Goal: Information Seeking & Learning: Compare options

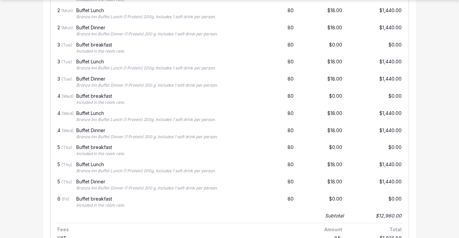
scroll to position [870, 0]
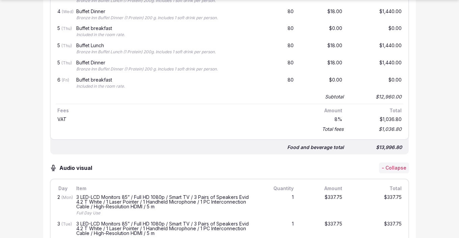
click at [381, 146] on div "$13,996.80" at bounding box center [377, 147] width 54 height 9
drag, startPoint x: 380, startPoint y: 146, endPoint x: 404, endPoint y: 147, distance: 23.7
click at [404, 147] on div "Food and beverage total $13,996.80" at bounding box center [229, 145] width 359 height 20
copy div "13,996.80"
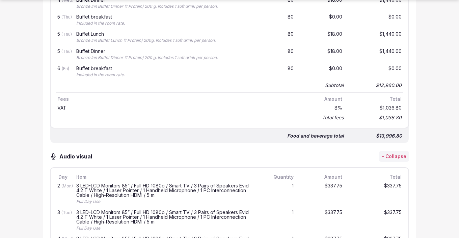
scroll to position [922, 0]
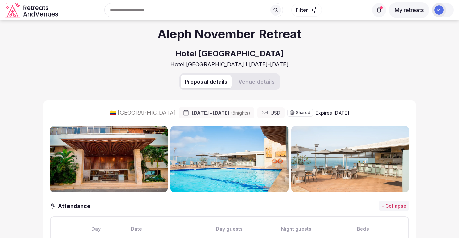
click at [332, 181] on img at bounding box center [351, 159] width 118 height 66
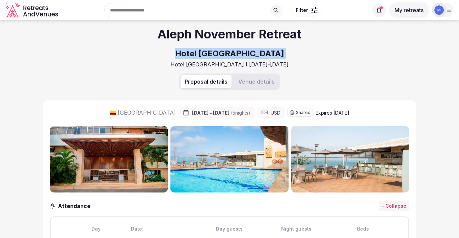
drag, startPoint x: 189, startPoint y: 54, endPoint x: 281, endPoint y: 53, distance: 91.9
click at [281, 53] on div "Aleph November Retreat Hotel Capilla del Mar Hotel Capilla del Mar I 16-21 Nov …" at bounding box center [229, 46] width 373 height 53
copy h2 "Hotel Capilla del Mar"
click at [260, 83] on button "Venue details" at bounding box center [256, 82] width 45 height 14
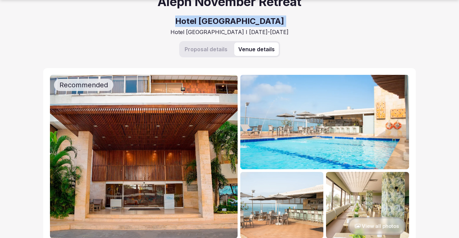
scroll to position [134, 0]
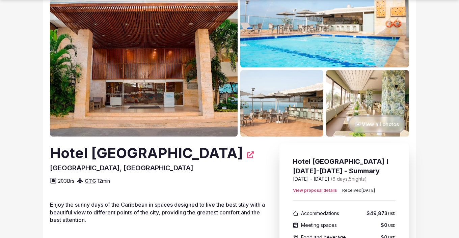
click at [388, 126] on button "View all photos" at bounding box center [377, 125] width 58 height 18
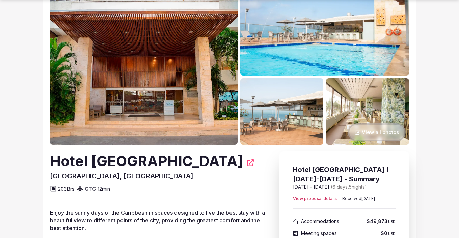
scroll to position [143, 0]
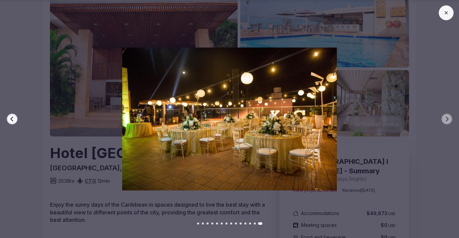
click at [278, 110] on img at bounding box center [230, 119] width 322 height 143
click at [380, 148] on img at bounding box center [230, 119] width 322 height 143
click at [448, 20] on div "Previous slide Next slide" at bounding box center [229, 119] width 459 height 238
click at [445, 12] on icon at bounding box center [446, 12] width 5 height 5
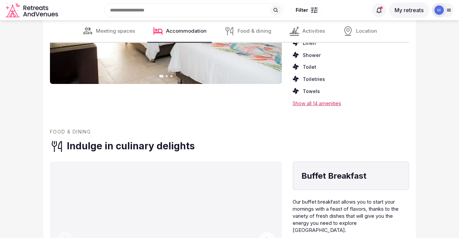
scroll to position [1158, 0]
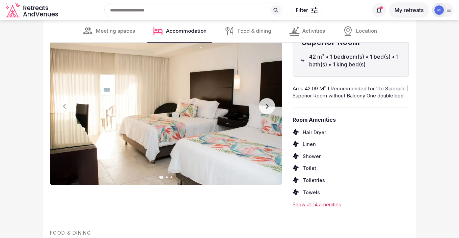
click at [269, 107] on icon "button" at bounding box center [266, 106] width 5 height 5
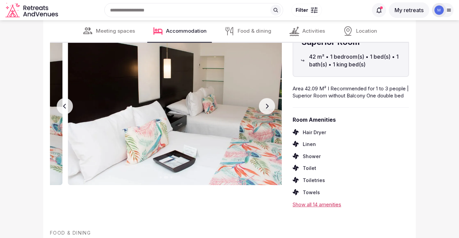
click at [269, 107] on icon "button" at bounding box center [266, 106] width 5 height 5
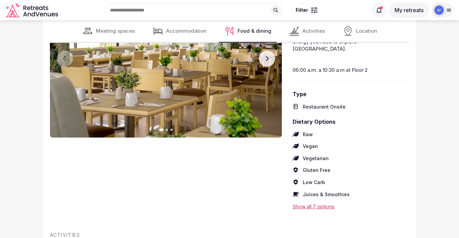
scroll to position [1414, 0]
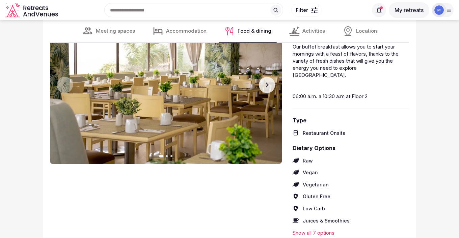
click at [268, 89] on button "Next slide" at bounding box center [267, 85] width 16 height 16
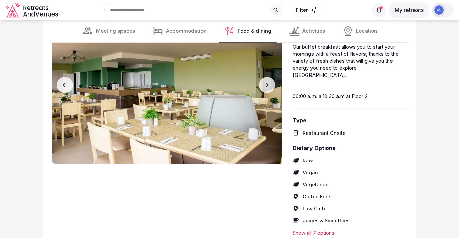
click at [268, 89] on button "Next slide" at bounding box center [267, 85] width 16 height 16
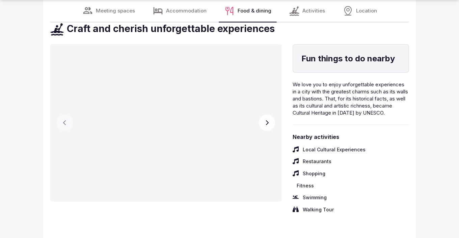
scroll to position [1666, 0]
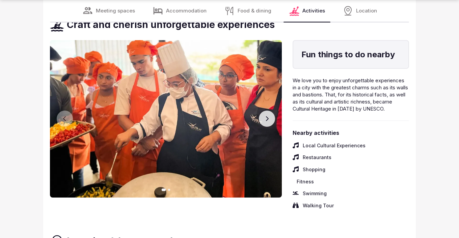
click at [274, 121] on button "Next slide" at bounding box center [267, 119] width 16 height 16
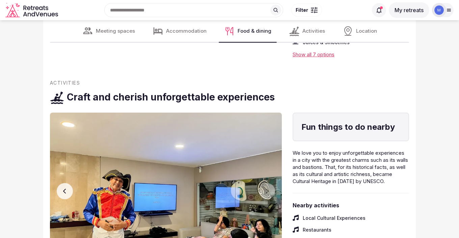
scroll to position [1545, 0]
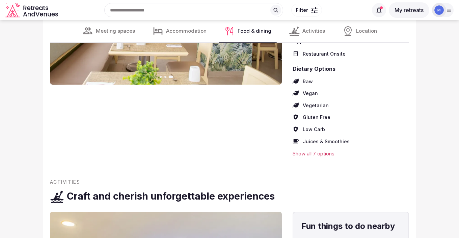
click at [303, 31] on span "Activities" at bounding box center [314, 31] width 23 height 7
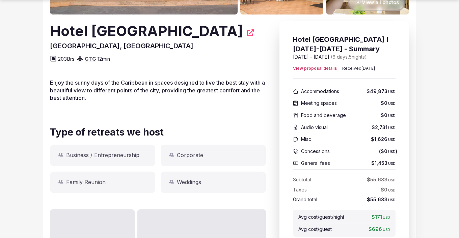
scroll to position [0, 0]
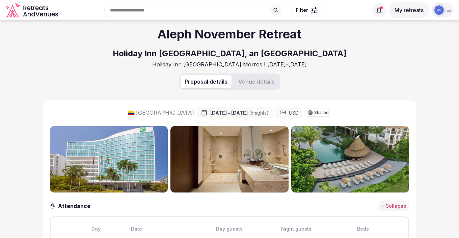
click at [263, 83] on button "Venue details" at bounding box center [256, 82] width 45 height 14
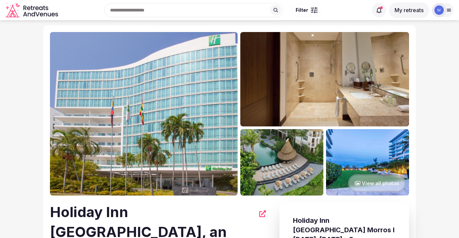
scroll to position [74, 0]
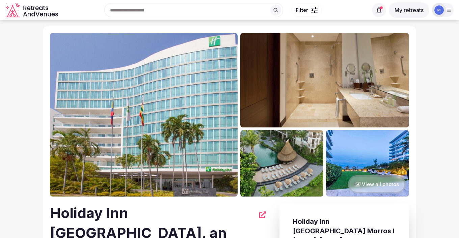
click at [363, 161] on img at bounding box center [367, 163] width 83 height 67
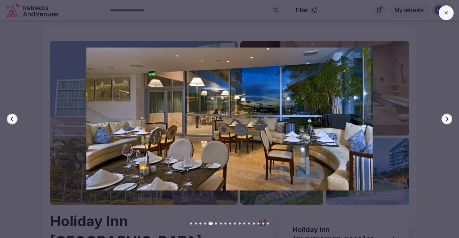
click at [437, 130] on div at bounding box center [227, 119] width 465 height 143
click at [447, 12] on icon at bounding box center [446, 12] width 5 height 5
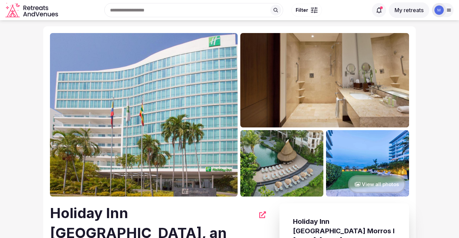
click at [382, 186] on button "View all photos" at bounding box center [377, 185] width 58 height 18
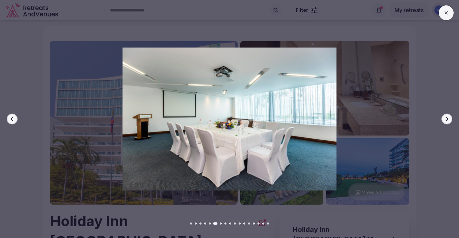
click at [242, 115] on img at bounding box center [230, 119] width 322 height 143
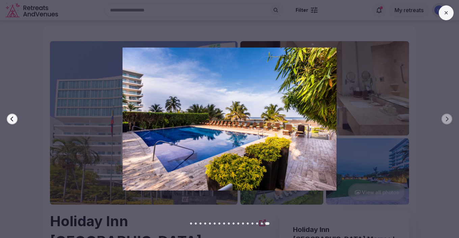
click at [368, 113] on img at bounding box center [230, 119] width 322 height 143
click at [450, 15] on button at bounding box center [446, 12] width 15 height 15
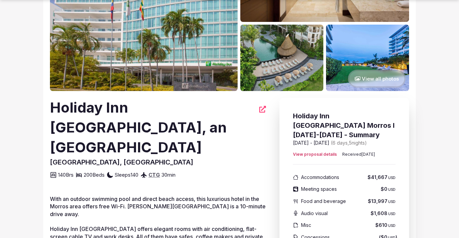
scroll to position [217, 0]
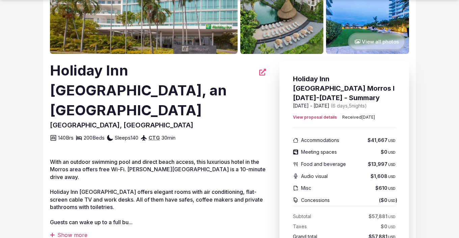
click at [74, 232] on div "Show more" at bounding box center [158, 235] width 216 height 7
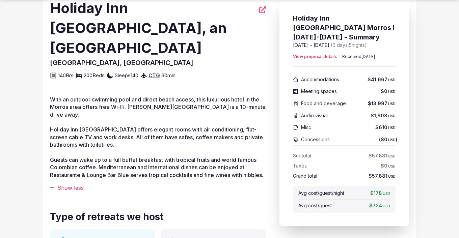
scroll to position [288, 0]
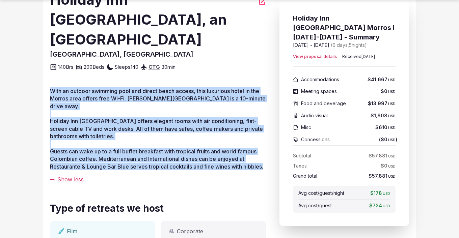
drag, startPoint x: 75, startPoint y: 153, endPoint x: 42, endPoint y: 67, distance: 92.5
copy p "With an outdoor swimming pool and direct beach access, this luxurious hotel in …"
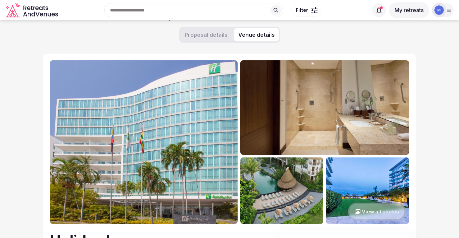
scroll to position [0, 0]
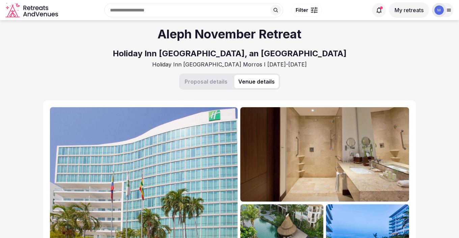
click at [208, 85] on button "Proposal details" at bounding box center [206, 82] width 51 height 14
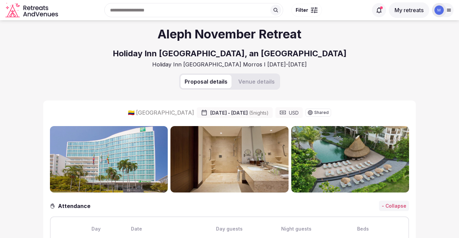
click at [262, 84] on button "Venue details" at bounding box center [256, 82] width 45 height 14
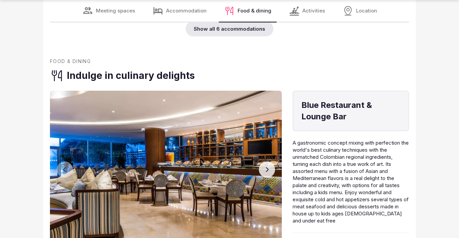
scroll to position [3278, 0]
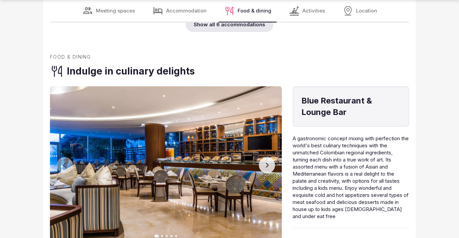
click at [271, 157] on button "Next slide" at bounding box center [267, 165] width 16 height 16
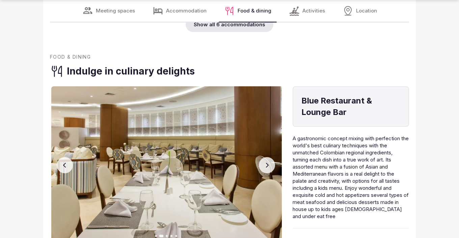
click at [271, 157] on button "Next slide" at bounding box center [267, 165] width 16 height 16
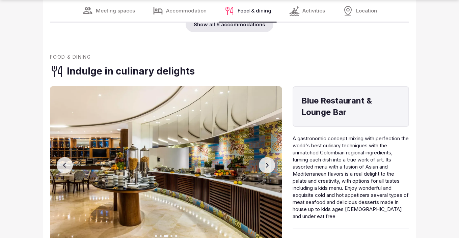
click at [271, 157] on button "Next slide" at bounding box center [267, 165] width 16 height 16
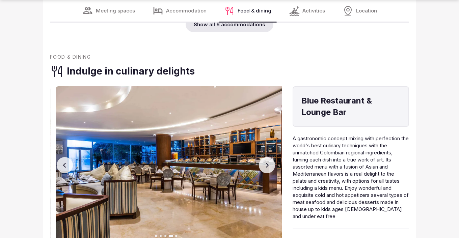
click at [271, 157] on button "Next slide" at bounding box center [267, 165] width 16 height 16
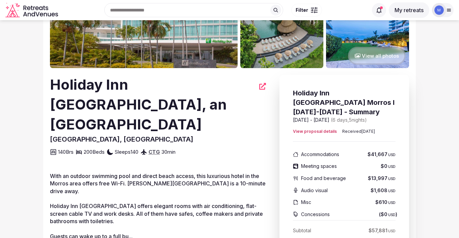
scroll to position [0, 0]
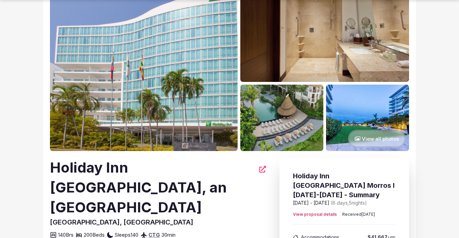
click at [368, 139] on button "View all photos" at bounding box center [377, 139] width 58 height 18
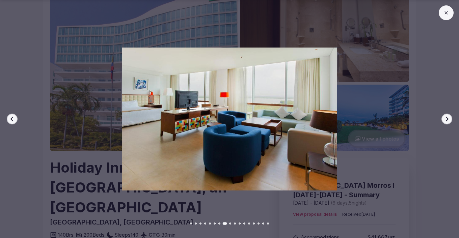
click at [258, 17] on div "Previous slide Next slide" at bounding box center [229, 119] width 459 height 238
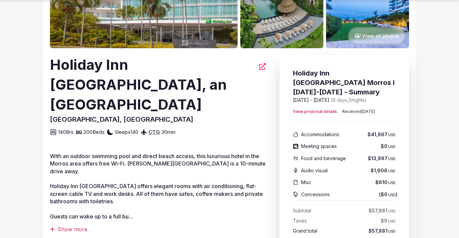
scroll to position [223, 0]
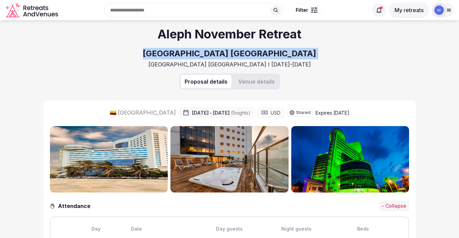
drag, startPoint x: 178, startPoint y: 53, endPoint x: 294, endPoint y: 53, distance: 115.5
click at [294, 53] on div "Aleph November Retreat [GEOGRAPHIC_DATA] [GEOGRAPHIC_DATA] [GEOGRAPHIC_DATA] I …" at bounding box center [229, 46] width 373 height 53
copy h2 "[GEOGRAPHIC_DATA] [GEOGRAPHIC_DATA]"
click at [250, 77] on button "Venue details" at bounding box center [256, 82] width 45 height 14
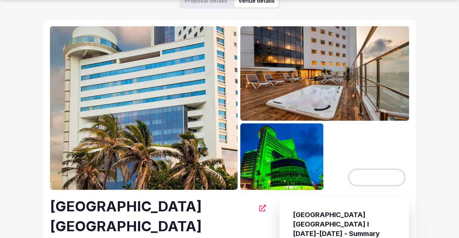
scroll to position [103, 0]
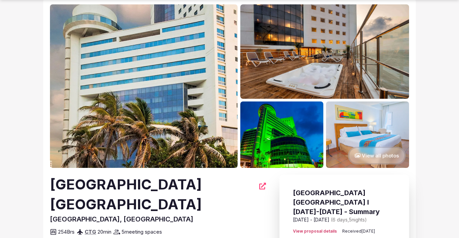
click at [366, 157] on button "View all photos" at bounding box center [377, 156] width 58 height 18
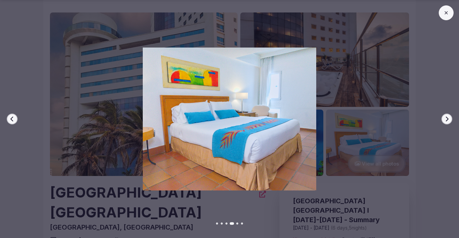
click at [400, 115] on div at bounding box center [227, 119] width 465 height 143
click at [446, 12] on icon at bounding box center [446, 12] width 5 height 5
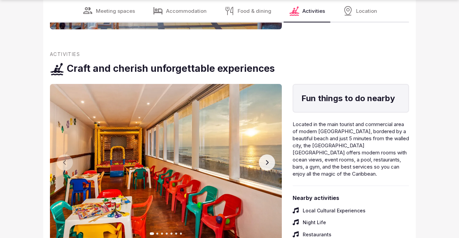
scroll to position [1393, 0]
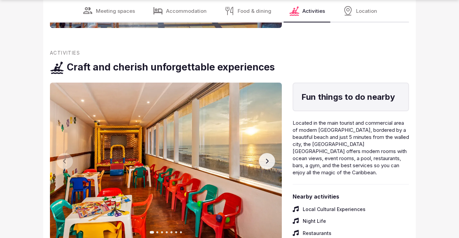
click at [276, 125] on img at bounding box center [166, 162] width 232 height 158
click at [275, 126] on img at bounding box center [166, 162] width 232 height 158
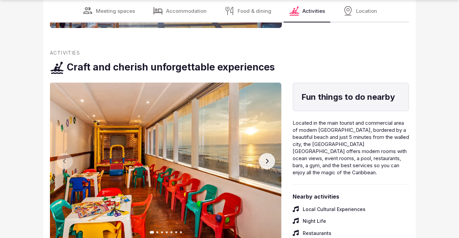
click at [269, 159] on icon "button" at bounding box center [266, 161] width 5 height 5
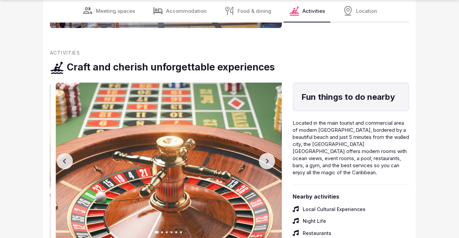
click at [269, 159] on icon "button" at bounding box center [266, 161] width 5 height 5
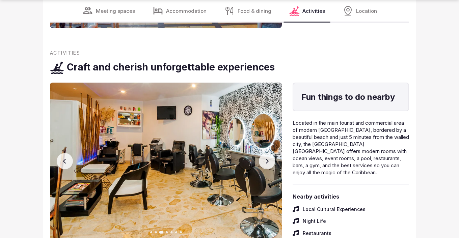
click at [269, 159] on icon "button" at bounding box center [266, 161] width 5 height 5
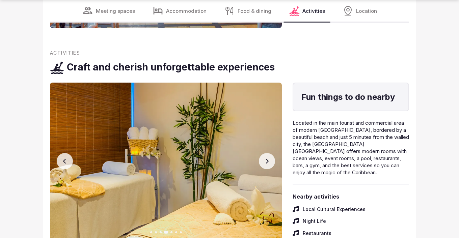
click at [269, 159] on icon "button" at bounding box center [266, 161] width 5 height 5
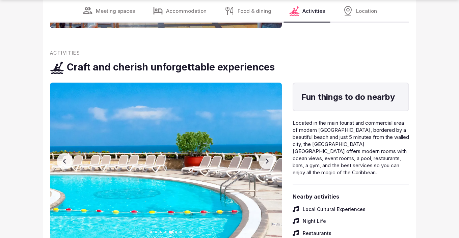
click at [269, 159] on icon "button" at bounding box center [266, 161] width 5 height 5
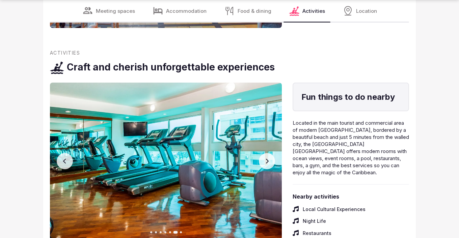
click at [61, 153] on button "Previous slide" at bounding box center [65, 161] width 16 height 16
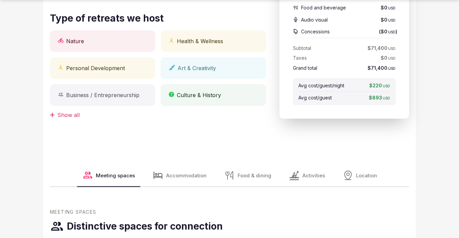
click at [259, 165] on div "Food & dining" at bounding box center [248, 176] width 58 height 22
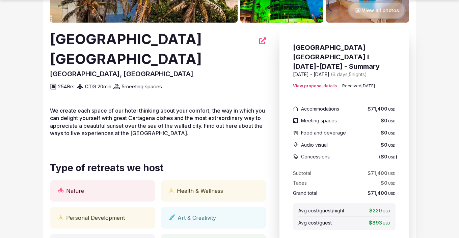
scroll to position [0, 0]
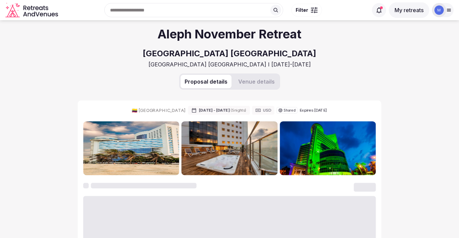
click at [220, 80] on button "Proposal details" at bounding box center [206, 82] width 51 height 14
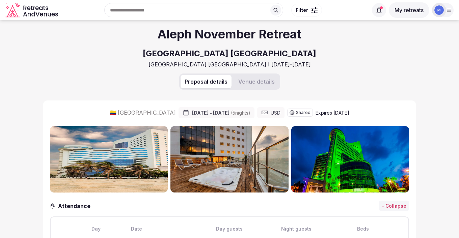
click at [378, 11] on icon at bounding box center [379, 10] width 7 height 7
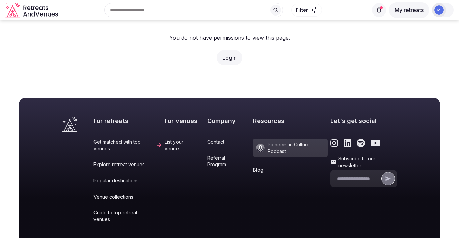
click at [37, 14] on icon "Retreats and Venues company logo" at bounding box center [32, 10] width 54 height 15
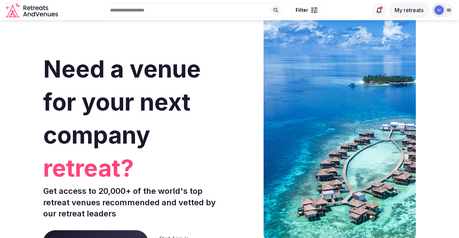
click at [412, 5] on button "My retreats" at bounding box center [409, 10] width 41 height 16
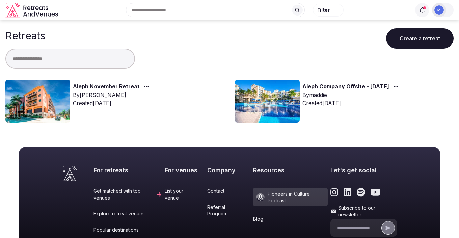
click at [110, 84] on link "Aleph November Retreat" at bounding box center [106, 86] width 67 height 9
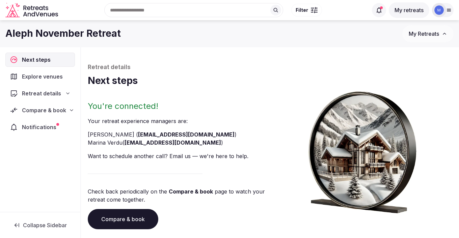
click at [37, 105] on div "Compare & book" at bounding box center [40, 110] width 70 height 14
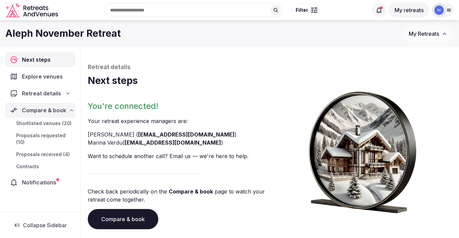
click at [45, 159] on link "Proposals received (4)" at bounding box center [40, 154] width 70 height 9
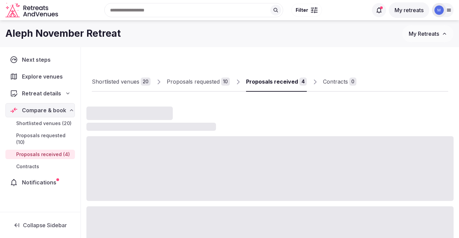
click at [54, 137] on span "Proposals requested (10)" at bounding box center [44, 139] width 56 height 14
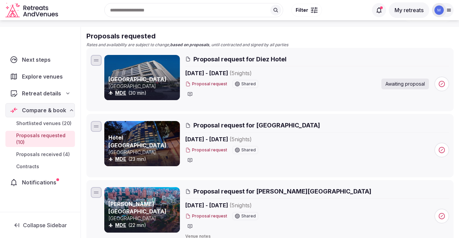
scroll to position [121, 0]
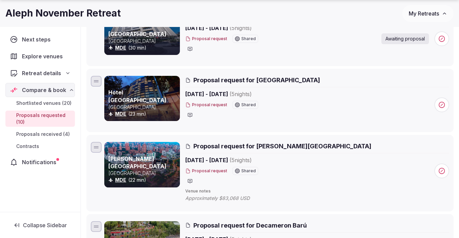
click at [54, 136] on span "Proposals received (4)" at bounding box center [43, 134] width 54 height 7
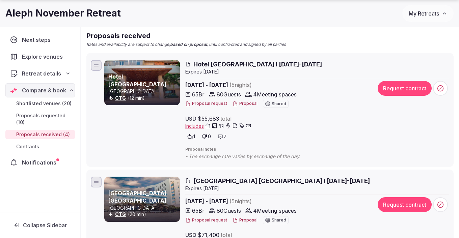
scroll to position [86, 0]
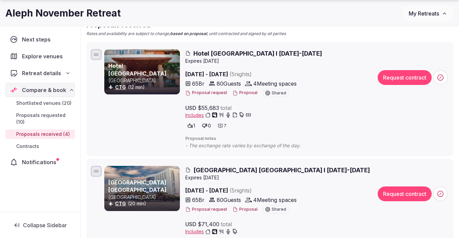
click at [221, 125] on icon at bounding box center [221, 126] width 4 height 4
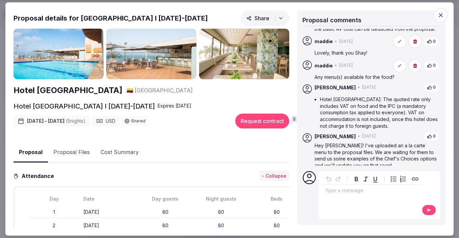
scroll to position [263, 0]
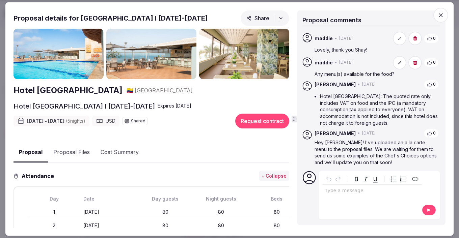
click at [70, 149] on button "Proposal Files" at bounding box center [71, 153] width 47 height 20
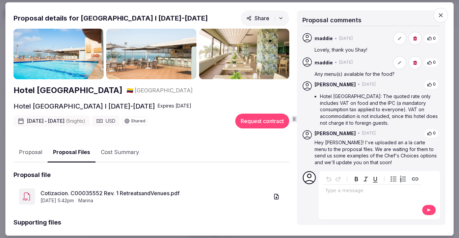
scroll to position [32, 0]
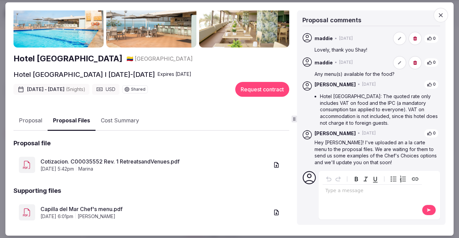
click at [111, 161] on link "Cotizacion. C00035552 Rev. 1 RetreatsandVenues.pdf" at bounding box center [155, 162] width 229 height 8
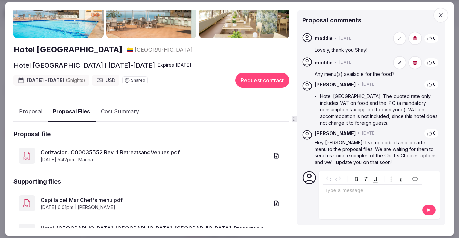
scroll to position [72, 0]
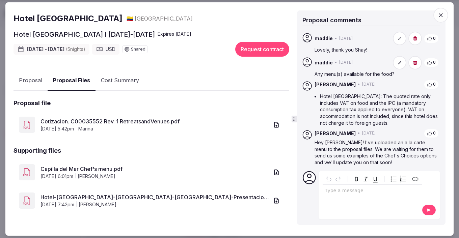
click at [93, 169] on link "Capilla del Mar Chef's menu.pdf" at bounding box center [155, 169] width 229 height 8
click at [441, 14] on icon "button" at bounding box center [441, 15] width 7 height 7
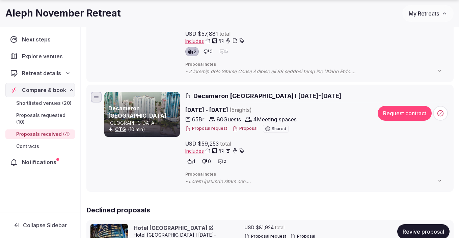
scroll to position [431, 0]
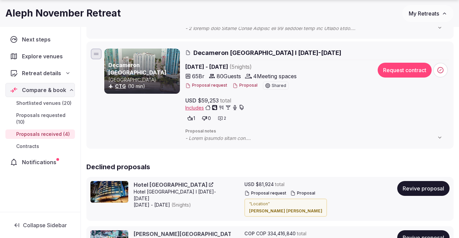
click at [205, 88] on button "Proposal request" at bounding box center [206, 86] width 42 height 6
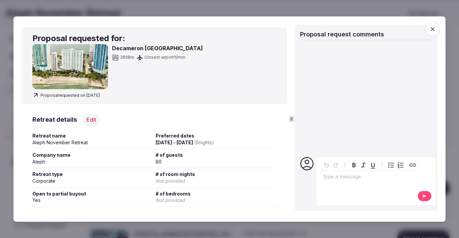
scroll to position [3, 0]
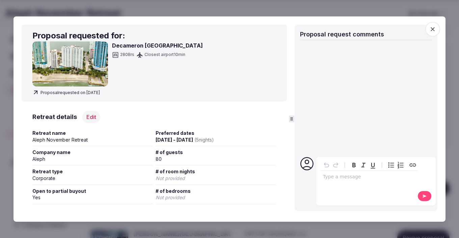
click at [431, 31] on icon "button" at bounding box center [433, 29] width 7 height 7
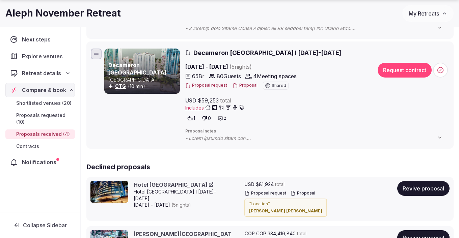
click at [243, 86] on button "Proposal" at bounding box center [245, 86] width 25 height 6
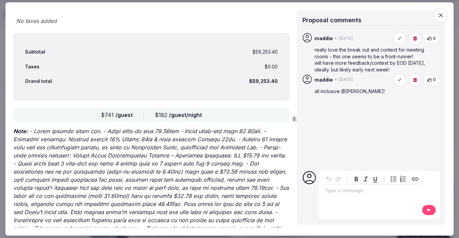
scroll to position [1784, 0]
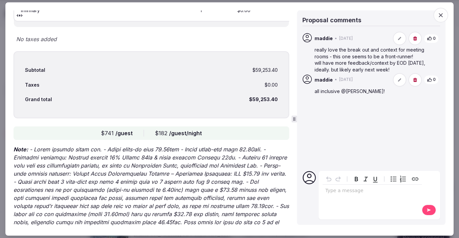
click at [375, 204] on div "Type a message" at bounding box center [372, 195] width 99 height 42
click at [364, 198] on div "editable markdown" at bounding box center [372, 192] width 99 height 14
click at [429, 214] on button at bounding box center [429, 210] width 14 height 11
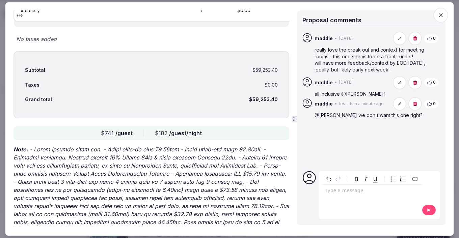
click at [445, 17] on span "button" at bounding box center [441, 15] width 15 height 15
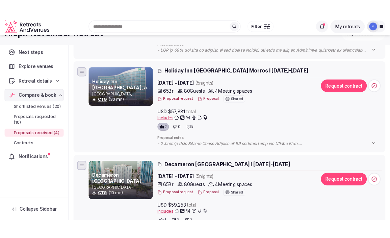
scroll to position [273, 0]
